Goal: Task Accomplishment & Management: Complete application form

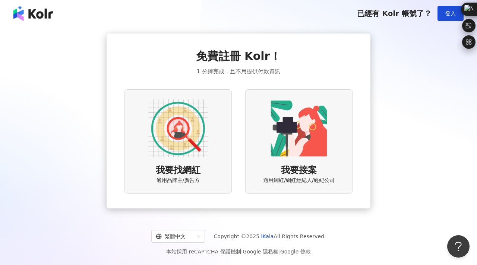
click at [188, 157] on img at bounding box center [178, 129] width 60 height 60
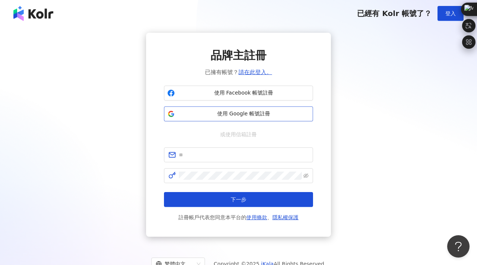
click at [228, 109] on button "使用 Google 帳號註冊" at bounding box center [238, 114] width 149 height 15
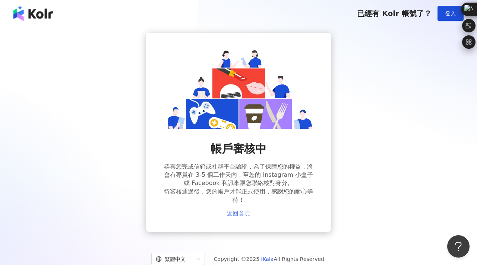
click at [240, 211] on link "返回首頁" at bounding box center [238, 213] width 24 height 7
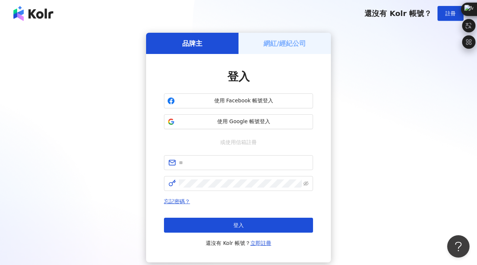
scroll to position [53, 0]
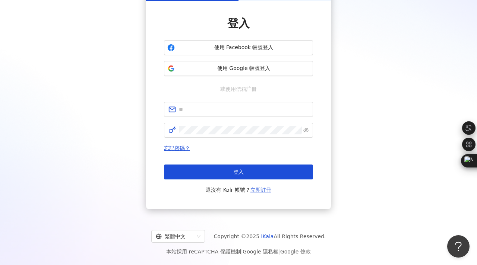
click at [263, 190] on link "立即註冊" at bounding box center [260, 190] width 21 height 6
